Goal: Check status: Check status

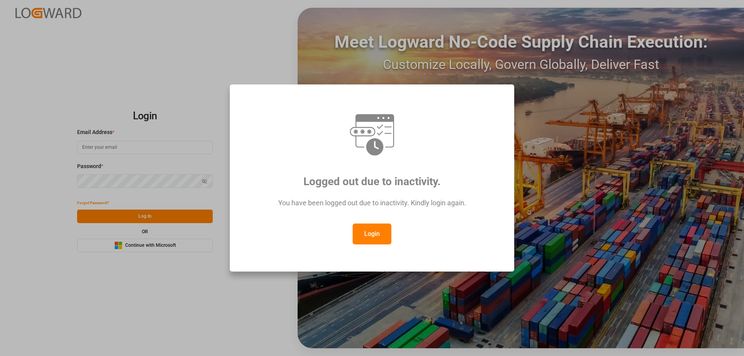
click at [382, 236] on button "Login" at bounding box center [372, 234] width 39 height 21
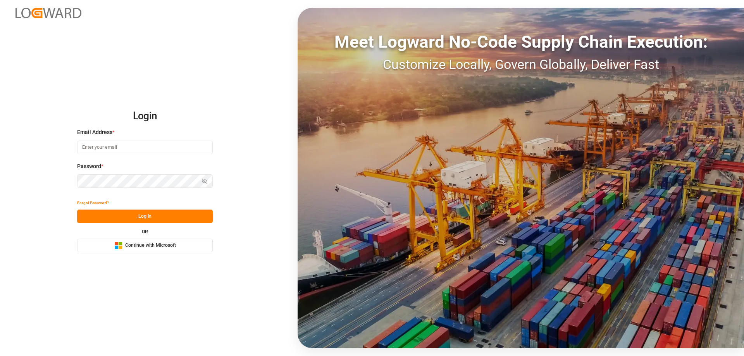
click at [113, 138] on div "Email Address *" at bounding box center [145, 145] width 136 height 34
click at [114, 145] on input at bounding box center [145, 148] width 136 height 14
type input "Zachary.Glick@leschaco.com"
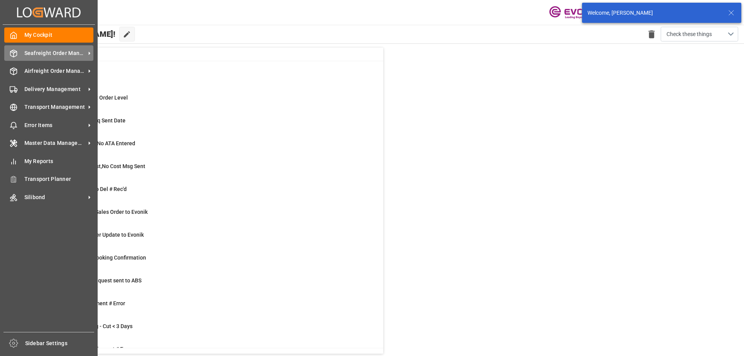
click at [55, 55] on span "Seafreight Order Management" at bounding box center [54, 53] width 61 height 8
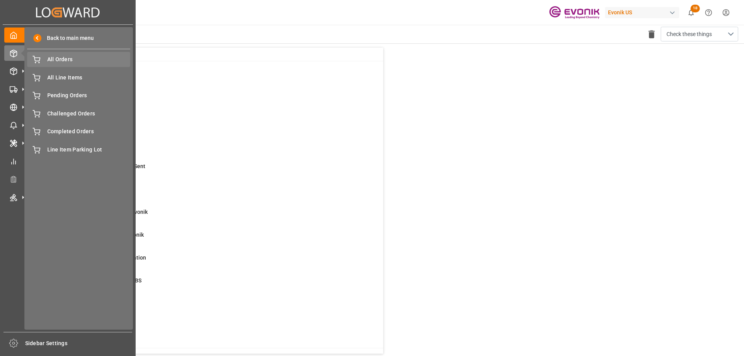
click at [58, 61] on span "All Orders" at bounding box center [88, 59] width 83 height 8
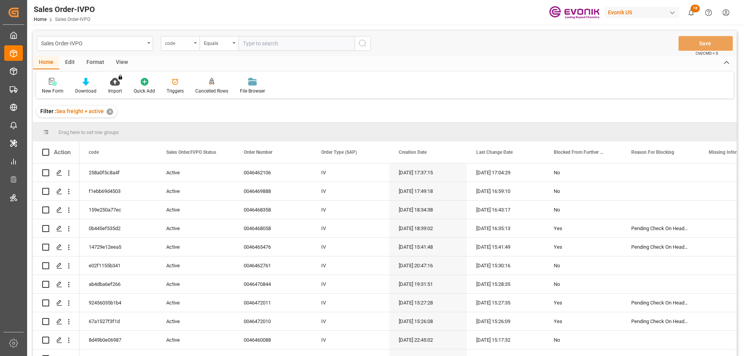
click at [196, 47] on div "code" at bounding box center [180, 43] width 39 height 15
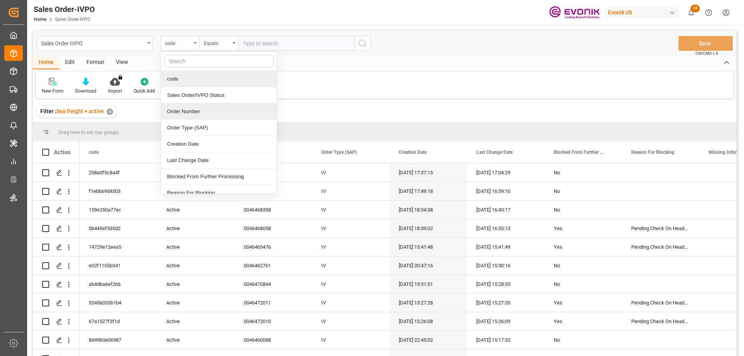
click at [192, 112] on div "Order Number" at bounding box center [218, 111] width 115 height 16
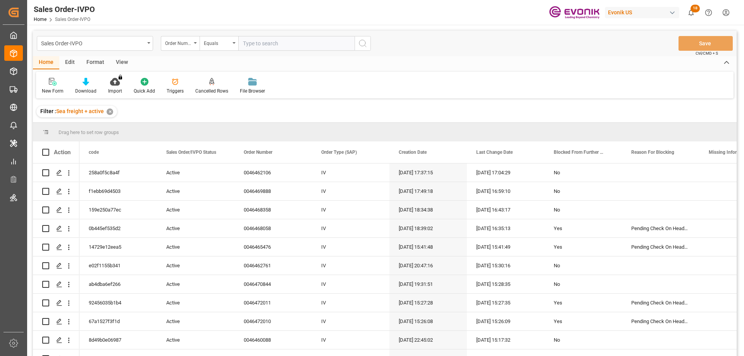
click at [241, 43] on input "text" at bounding box center [296, 43] width 116 height 15
paste input "0046462520"
type input "0046462520"
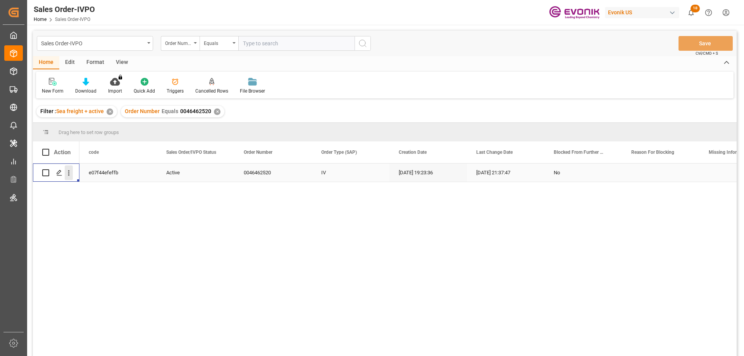
click at [71, 172] on icon "open menu" at bounding box center [69, 173] width 8 height 8
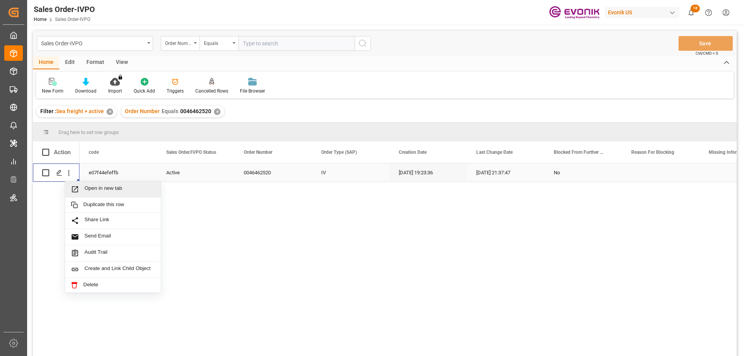
click at [102, 186] on span "Open in new tab" at bounding box center [119, 189] width 71 height 8
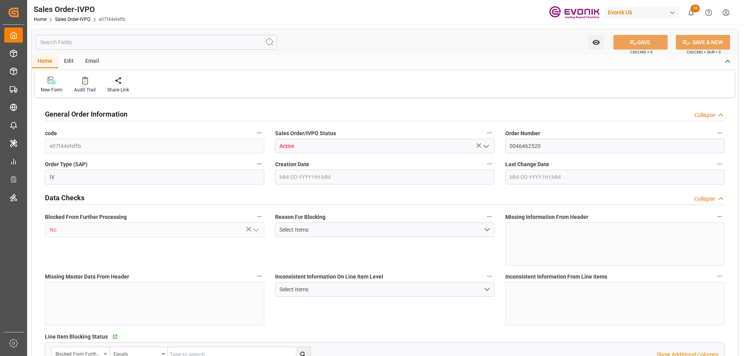
type input "BRITJ"
type input "0"
type input "2"
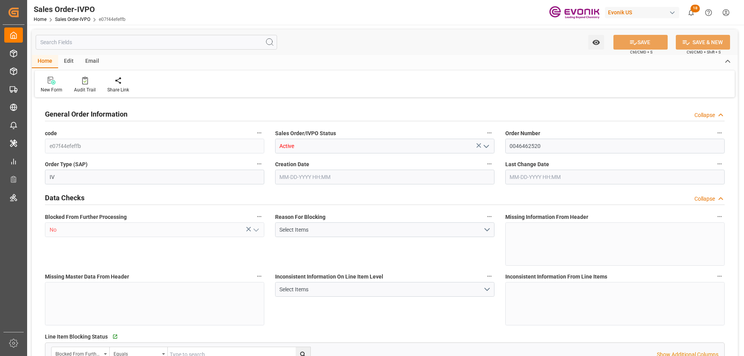
type input "31348"
type input "46.2"
type input "34000"
type input "60"
type input "08-11-2025 19:23"
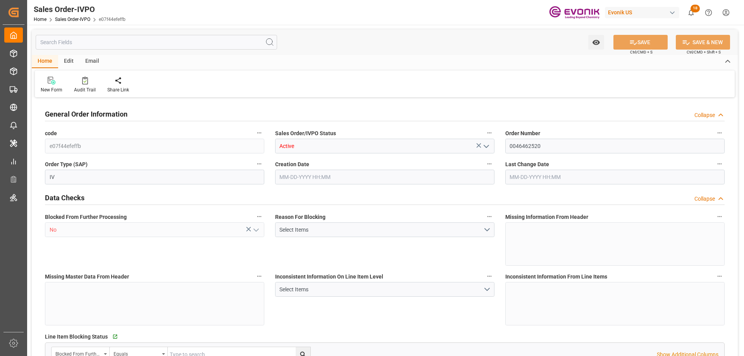
type input "08-22-2025 21:37"
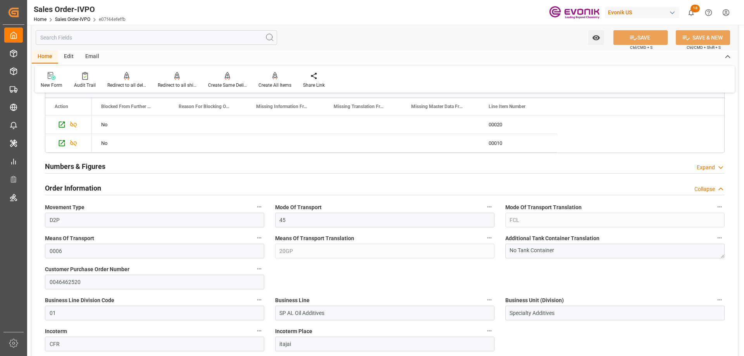
scroll to position [426, 0]
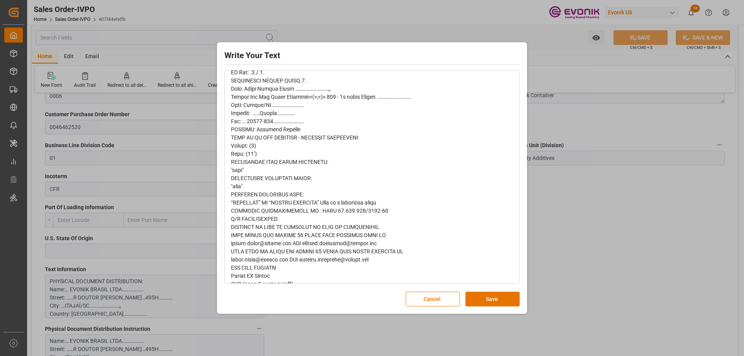
scroll to position [278, 0]
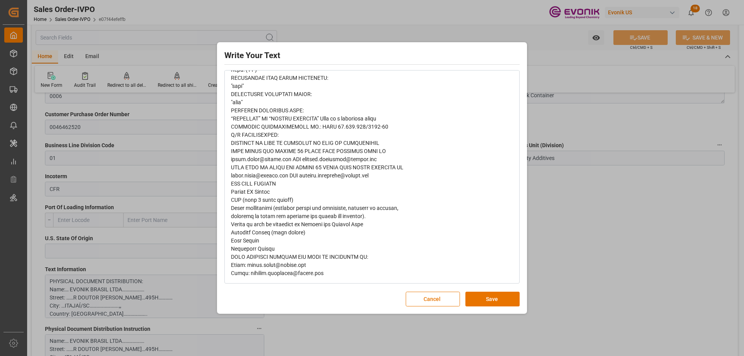
click at [558, 225] on div "Write Your Text Normal 14 Font Cancel Save" at bounding box center [372, 178] width 744 height 356
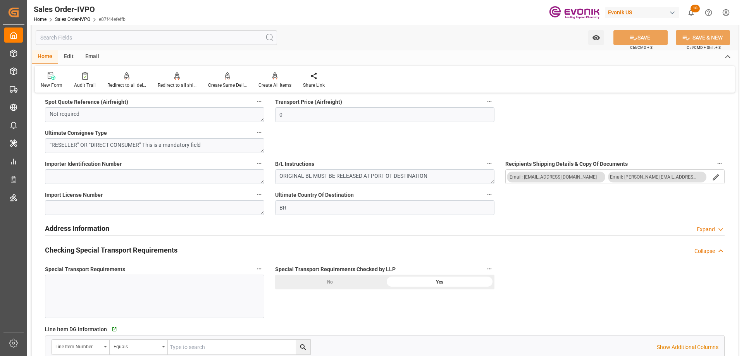
scroll to position [542, 0]
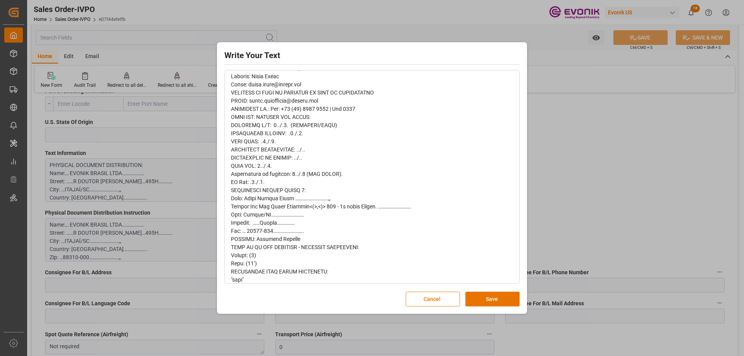
scroll to position [7, 0]
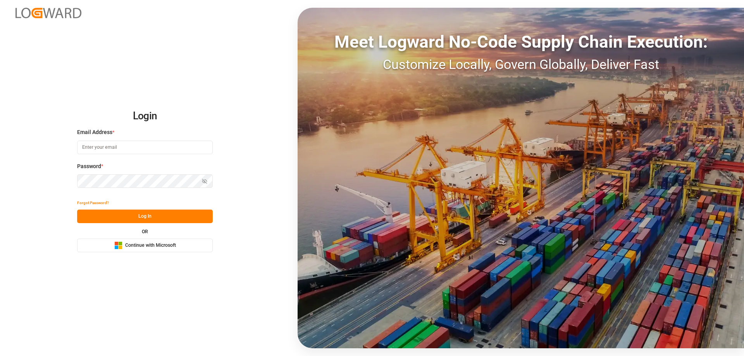
click at [119, 142] on input at bounding box center [145, 148] width 136 height 14
type input "Zachary.Glick@leschaco.com"
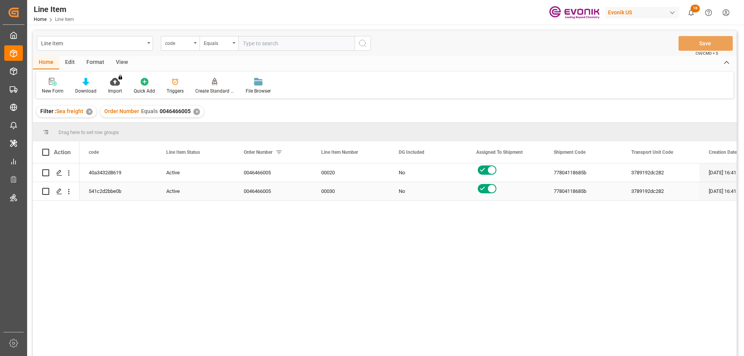
click at [382, 187] on div "00030" at bounding box center [350, 191] width 77 height 18
click at [122, 64] on div "View" at bounding box center [122, 62] width 24 height 13
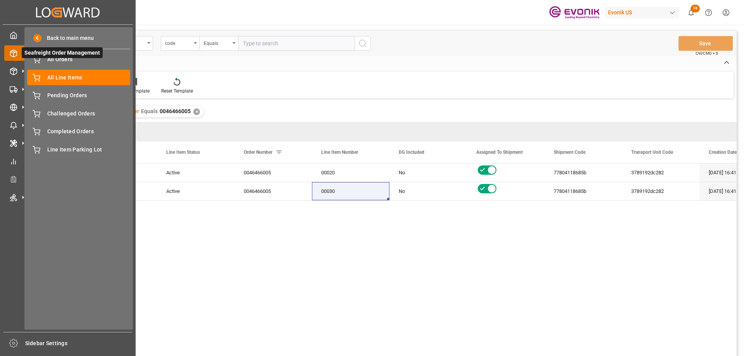
click at [22, 53] on span "Seafreight Order Management" at bounding box center [62, 52] width 81 height 11
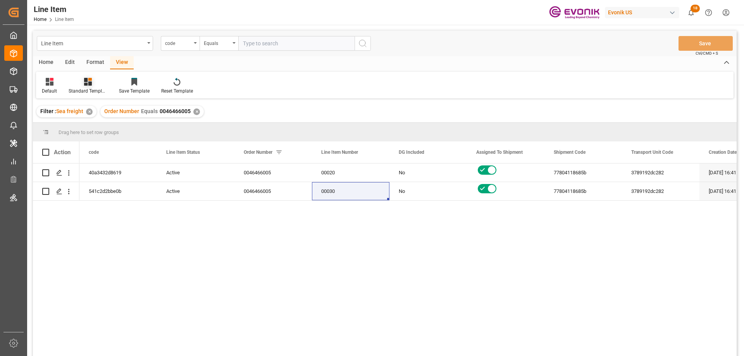
click at [82, 84] on div at bounding box center [88, 81] width 39 height 8
click at [93, 172] on div "AES View" at bounding box center [109, 173] width 68 height 8
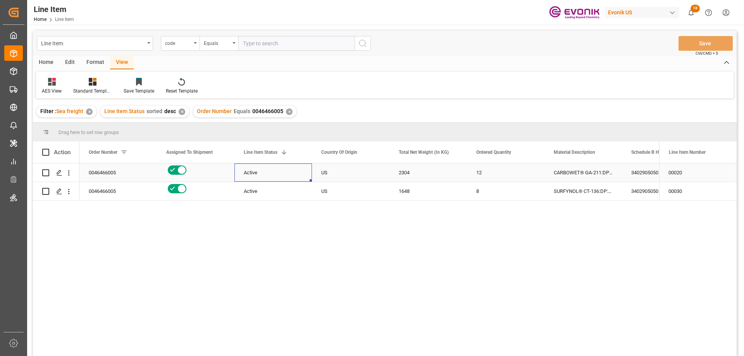
click at [273, 179] on div "Active" at bounding box center [273, 173] width 59 height 18
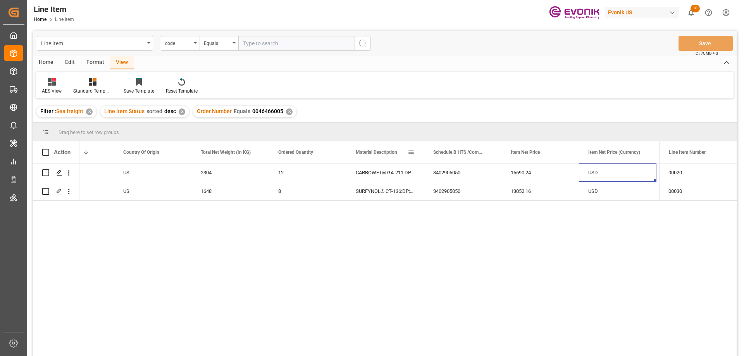
scroll to position [0, 275]
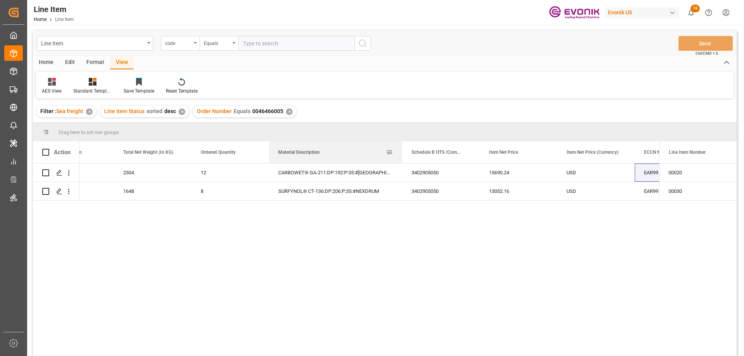
drag, startPoint x: 345, startPoint y: 149, endPoint x: 401, endPoint y: 154, distance: 56.0
click at [401, 154] on div at bounding box center [402, 152] width 3 height 22
click at [194, 43] on icon "open menu" at bounding box center [195, 43] width 3 height 2
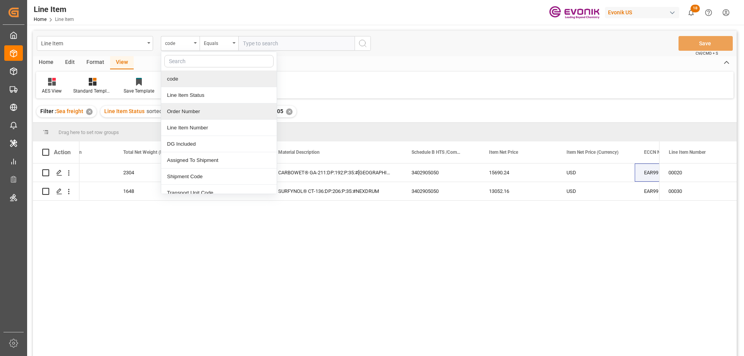
click at [186, 107] on div "Order Number" at bounding box center [218, 111] width 115 height 16
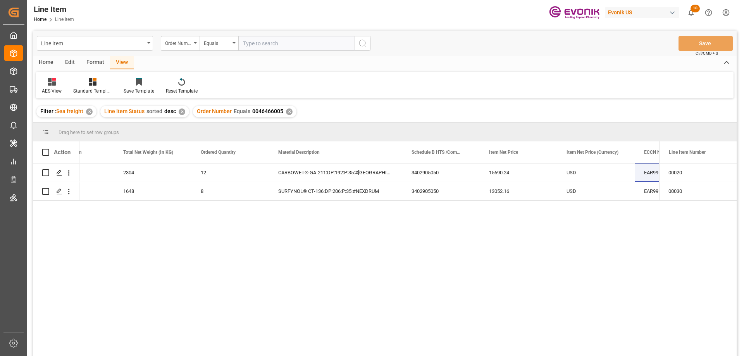
click at [273, 45] on input "text" at bounding box center [296, 43] width 116 height 15
paste input "0046465884"
type input "0046465884"
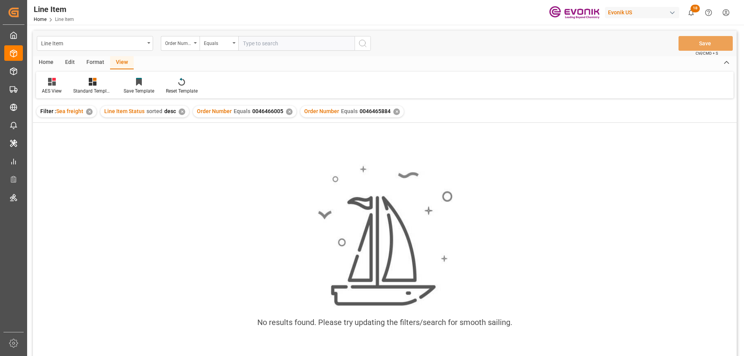
click at [287, 112] on div "✕" at bounding box center [289, 111] width 7 height 7
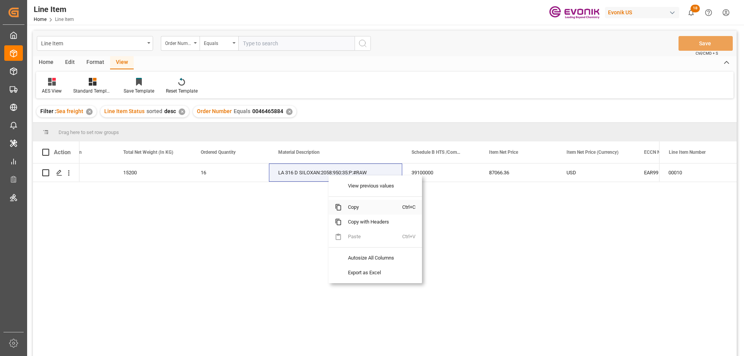
click at [357, 205] on span "Copy" at bounding box center [372, 207] width 60 height 15
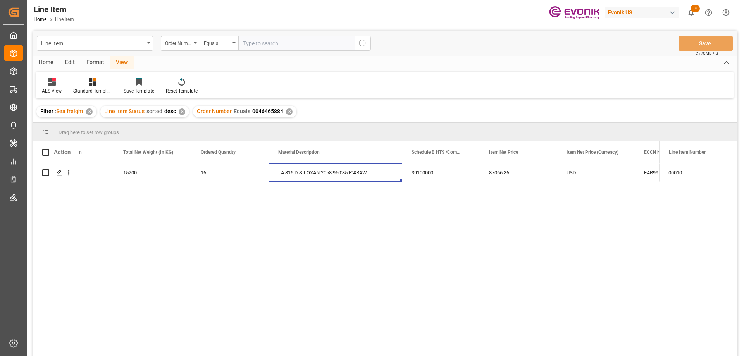
click at [287, 42] on input "text" at bounding box center [296, 43] width 116 height 15
paste input "2007085371"
type input "2007085371"
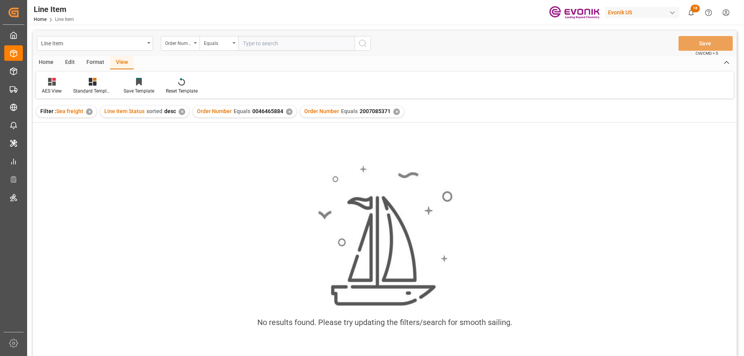
click at [286, 112] on div "✕" at bounding box center [289, 111] width 7 height 7
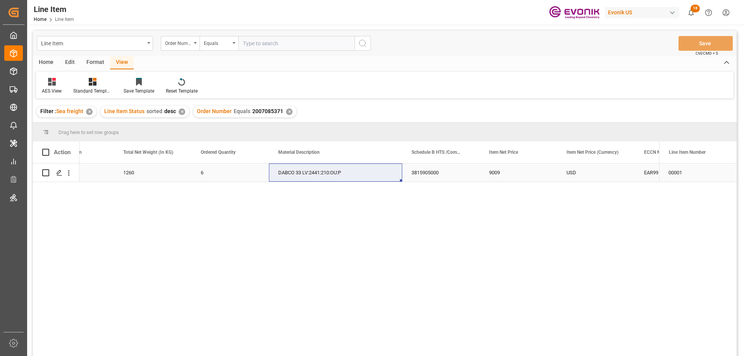
click at [231, 173] on div "6" at bounding box center [229, 172] width 77 height 18
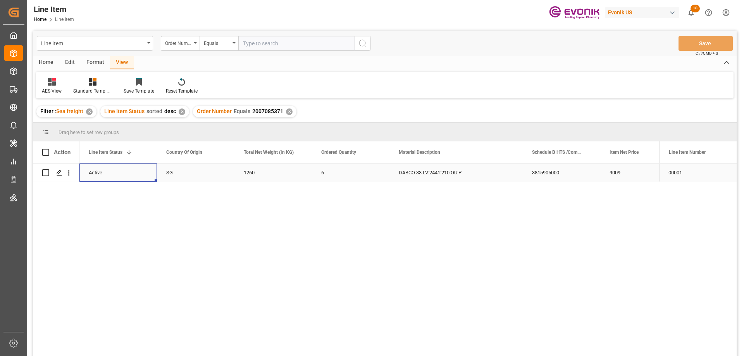
scroll to position [0, 77]
click at [300, 43] on input "text" at bounding box center [296, 43] width 116 height 15
paste input "2007148061"
type input "2007148061"
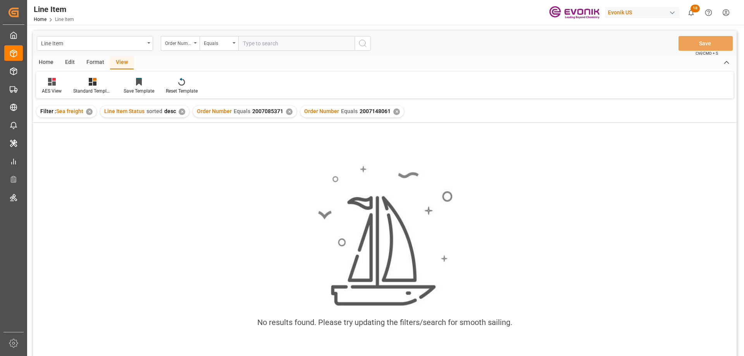
click at [289, 109] on div "✕" at bounding box center [289, 111] width 7 height 7
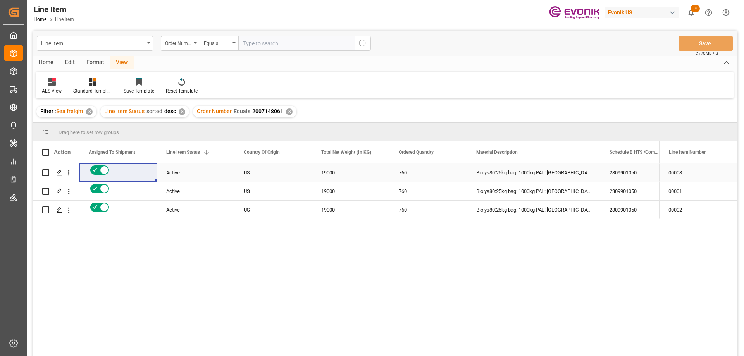
click at [290, 164] on div "US" at bounding box center [272, 172] width 77 height 18
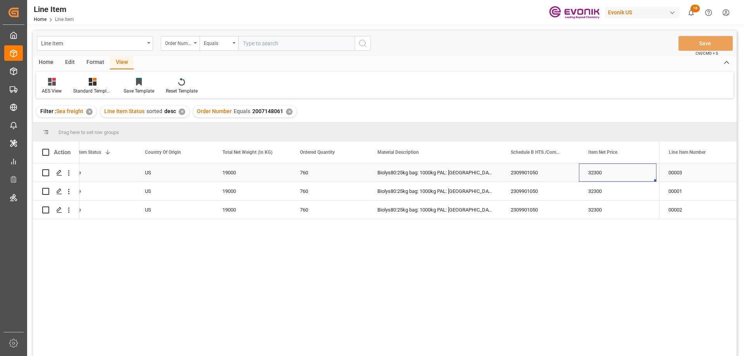
scroll to position [0, 254]
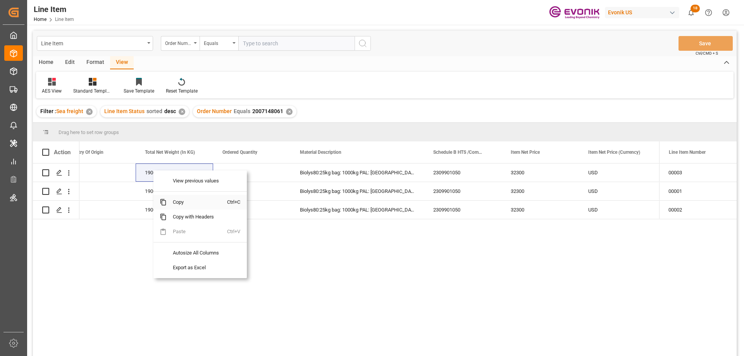
click at [182, 205] on span "Copy" at bounding box center [197, 202] width 60 height 15
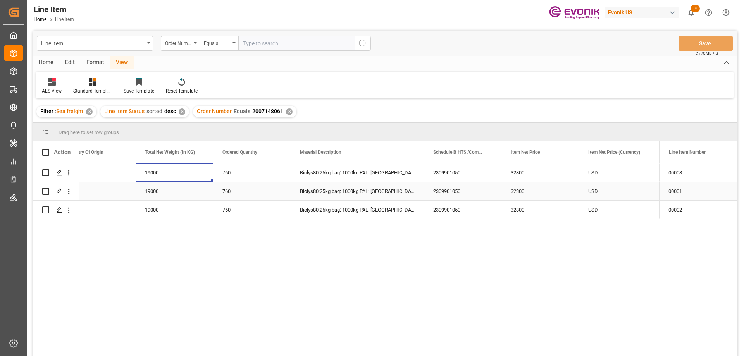
click at [114, 193] on div "US" at bounding box center [96, 191] width 77 height 18
click at [283, 40] on input "text" at bounding box center [296, 43] width 116 height 15
paste input "2007085371"
type input "2007085371"
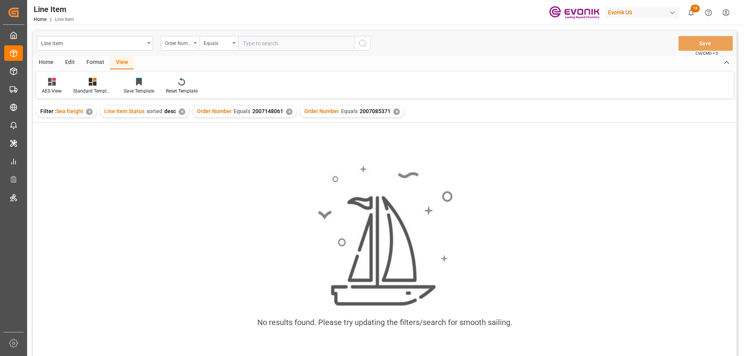
click at [287, 114] on div "✕" at bounding box center [289, 111] width 7 height 7
